Goal: Check status: Check status

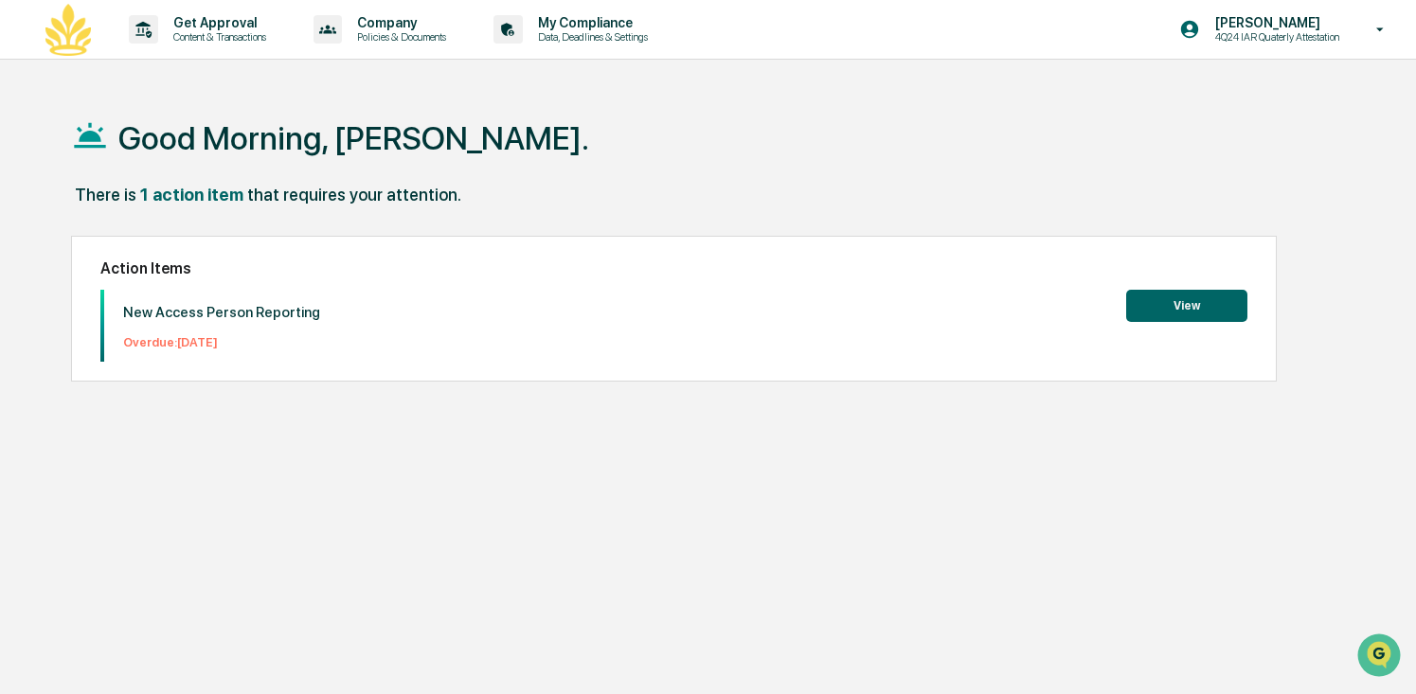
click at [1144, 314] on button "View" at bounding box center [1186, 306] width 121 height 32
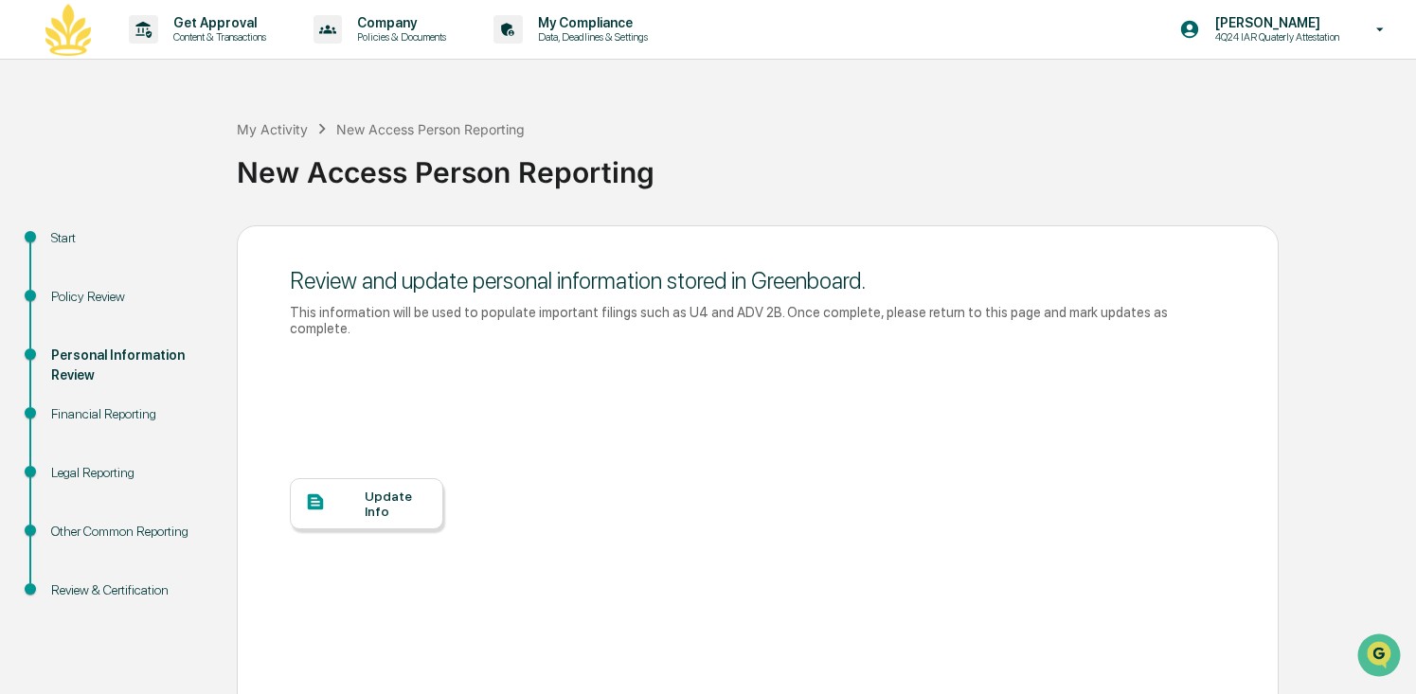
click at [362, 491] on div at bounding box center [335, 503] width 60 height 24
click at [383, 489] on div "Update Info" at bounding box center [396, 504] width 63 height 30
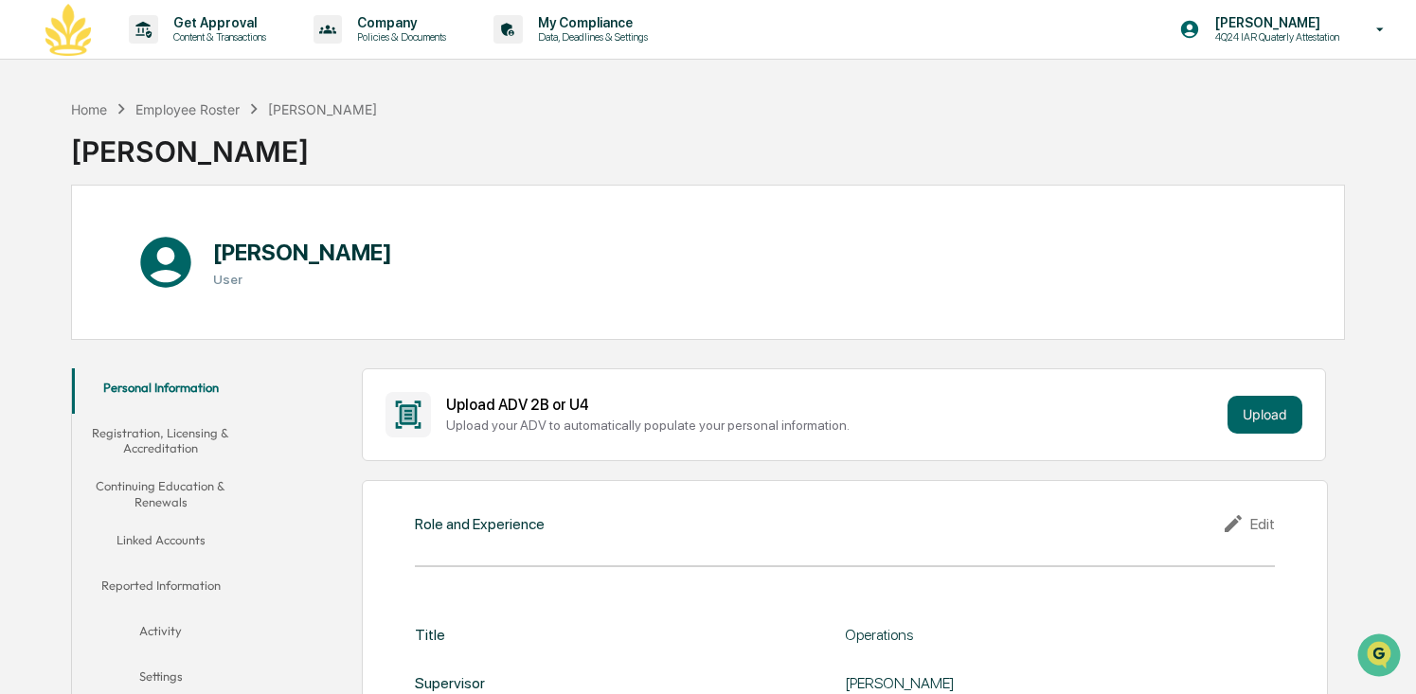
click at [187, 436] on button "Registration, Licensing & Accreditation" at bounding box center [160, 441] width 177 height 54
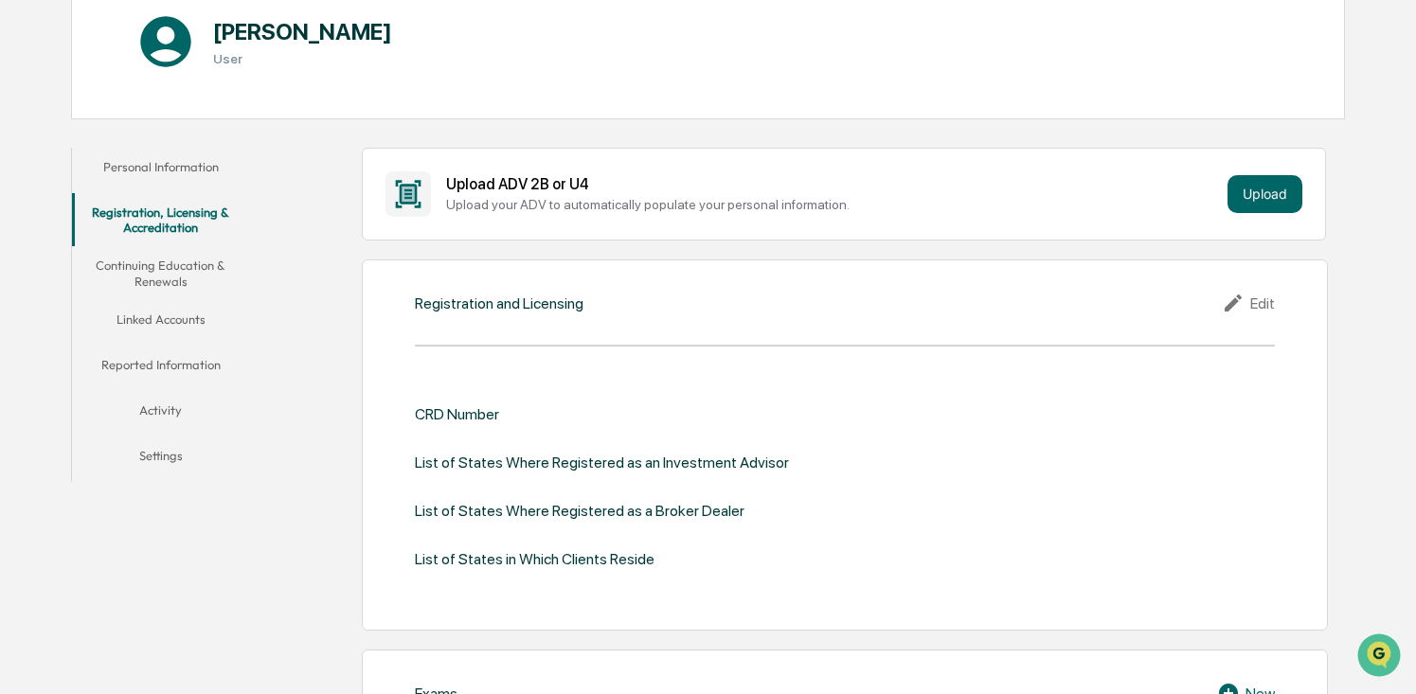
scroll to position [221, 0]
click at [158, 273] on button "Continuing Education & Renewals" at bounding box center [160, 273] width 177 height 54
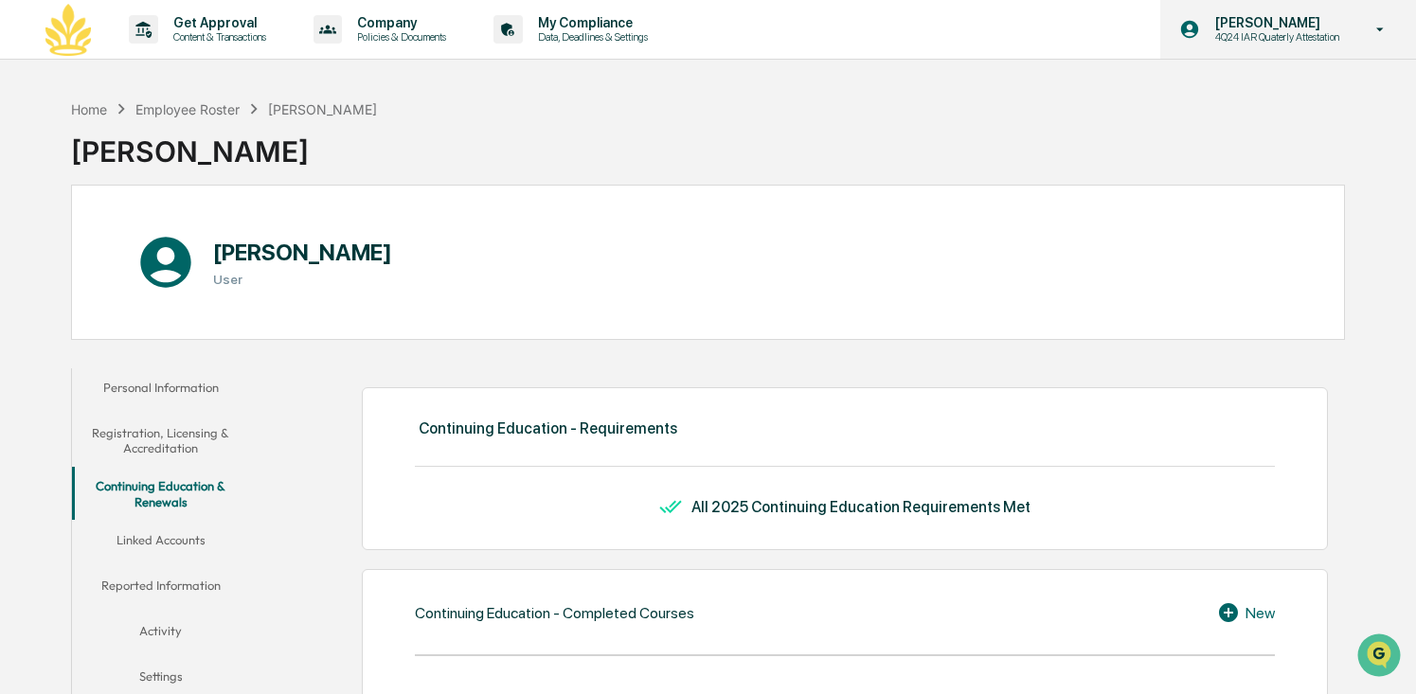
click at [1275, 40] on p "4Q24 IAR Quaterly Attestation" at bounding box center [1274, 36] width 149 height 13
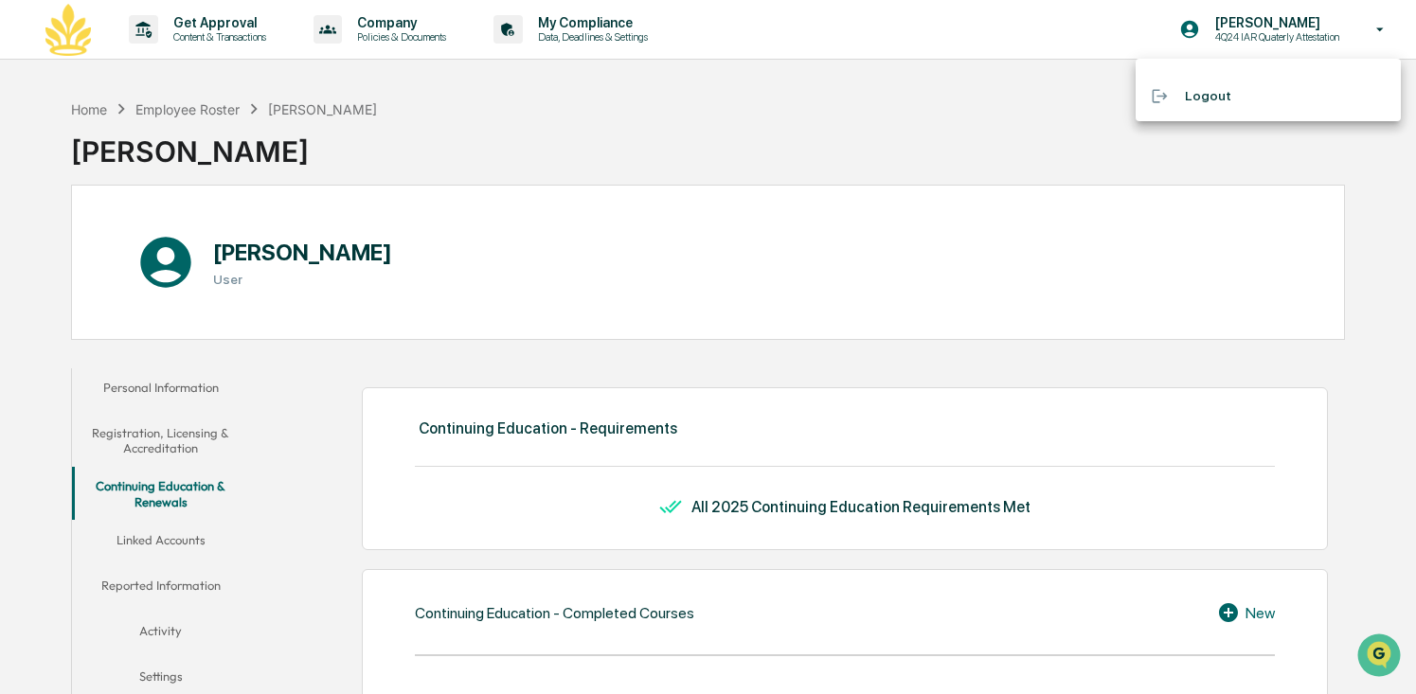
click at [138, 443] on div at bounding box center [708, 347] width 1416 height 694
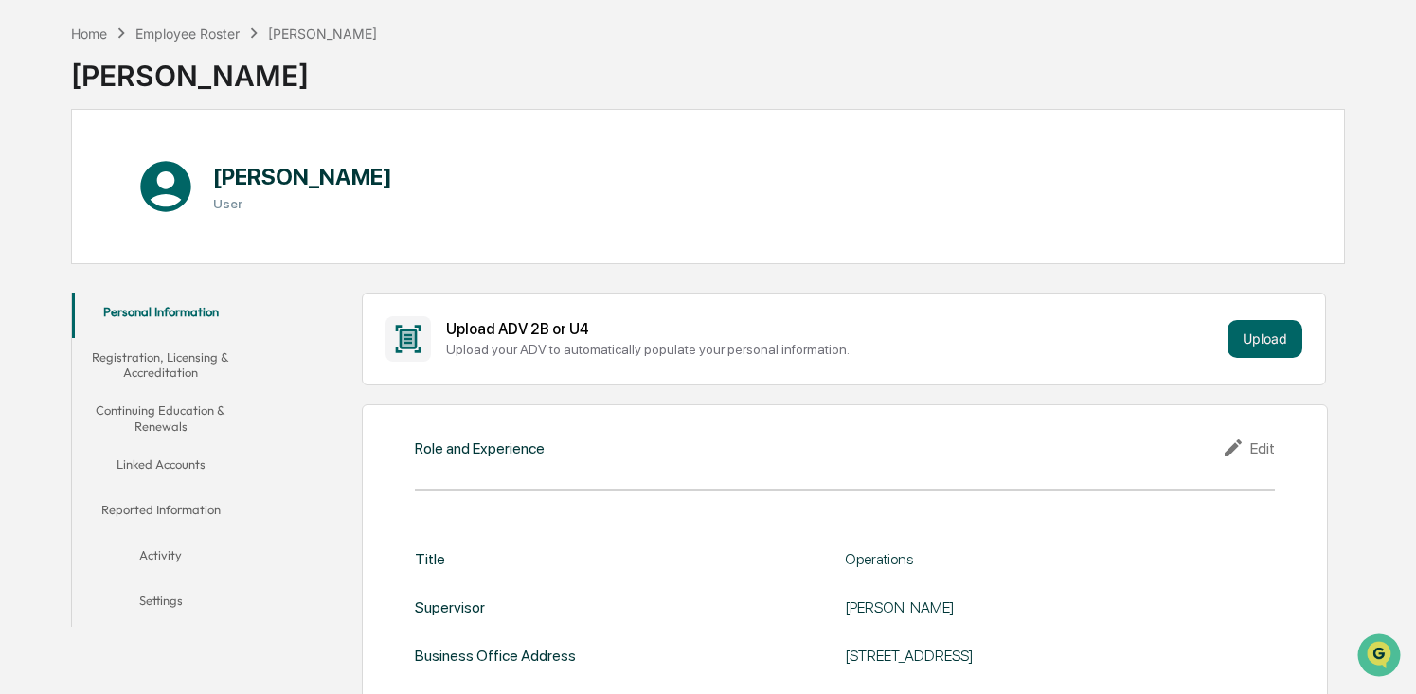
scroll to position [85, 0]
